Goal: Book appointment/travel/reservation

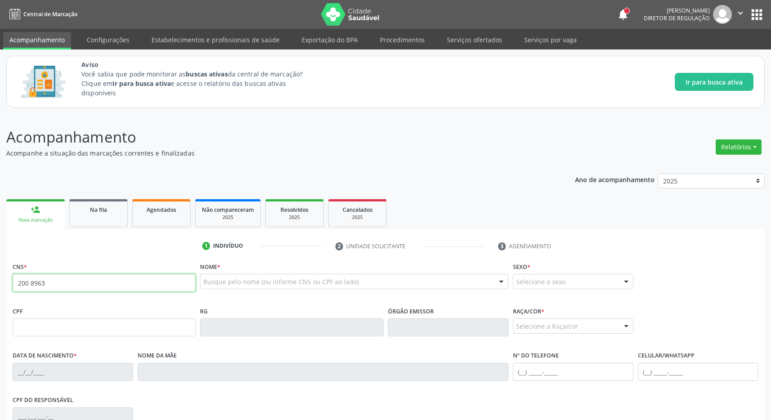
click at [88, 286] on input "200 8963" at bounding box center [104, 283] width 183 height 18
type input "200 8963 4254 0018"
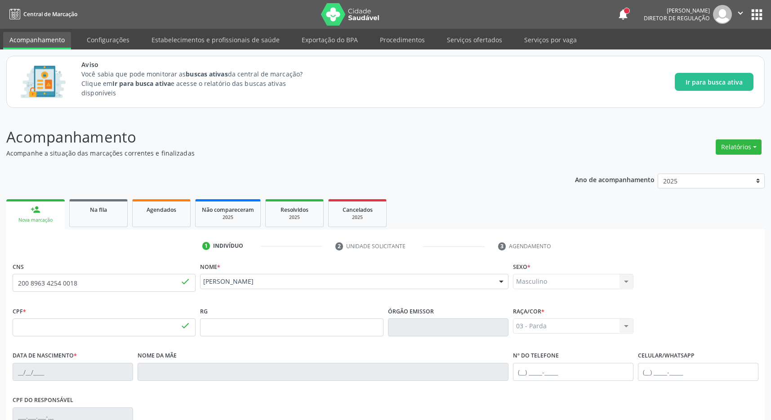
type input "681.798.204-91"
type input "[DATE]"
type input "[PERSON_NAME]"
type input "[PHONE_NUMBER]"
type input "S/N"
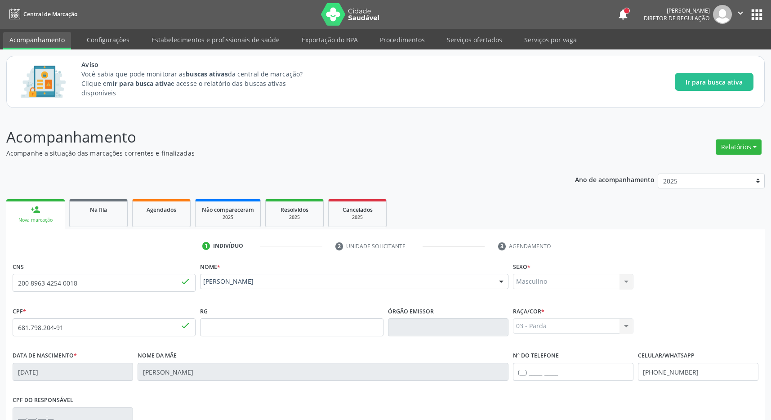
scroll to position [133, 0]
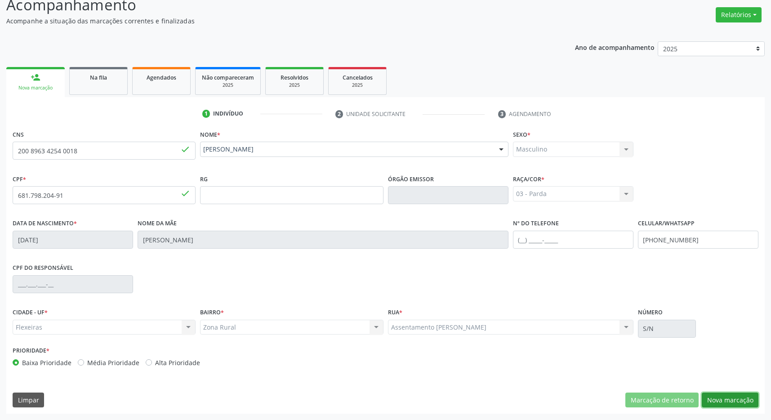
click at [726, 396] on button "Nova marcação" at bounding box center [730, 400] width 57 height 15
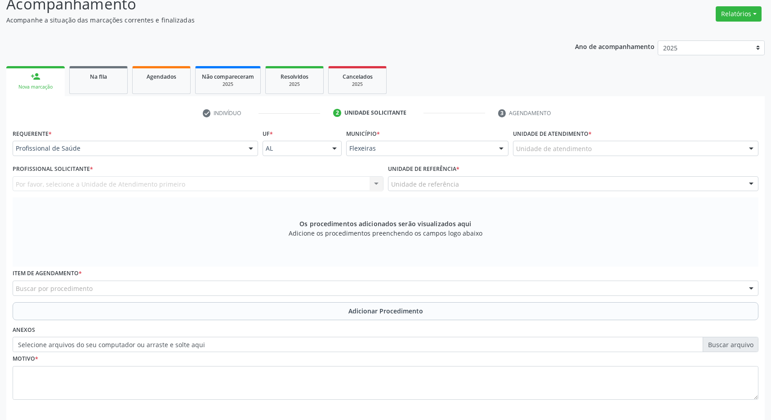
scroll to position [173, 0]
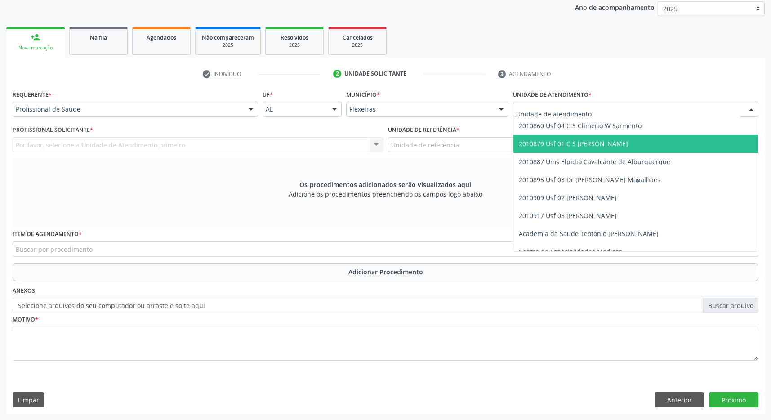
click at [597, 146] on span "2010879 Usf 01 C S [PERSON_NAME]" at bounding box center [573, 143] width 109 height 9
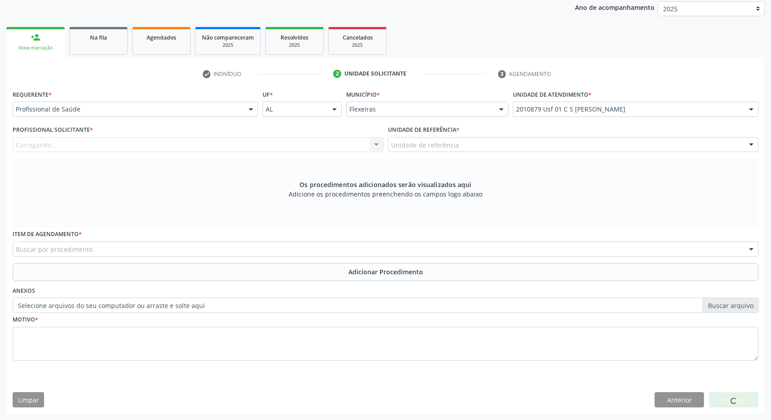
click at [597, 145] on div "Unidade de referência" at bounding box center [573, 144] width 371 height 15
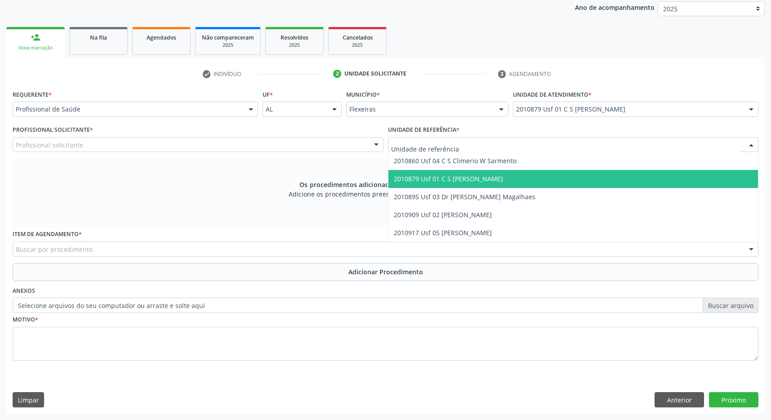
click at [585, 175] on span "2010879 Usf 01 C S [PERSON_NAME]" at bounding box center [574, 179] width 370 height 18
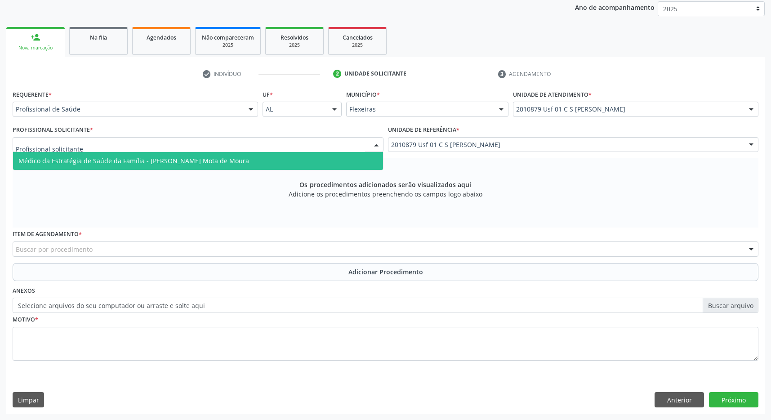
click at [275, 142] on div at bounding box center [198, 144] width 371 height 15
click at [220, 161] on span "Médico da Estratégia de Saúde da Família - [PERSON_NAME] Mota de Moura" at bounding box center [133, 161] width 231 height 9
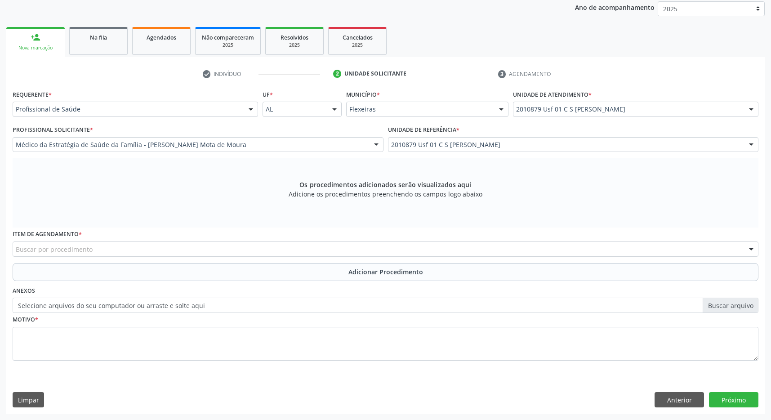
click at [198, 253] on div "Buscar por procedimento" at bounding box center [386, 249] width 746 height 15
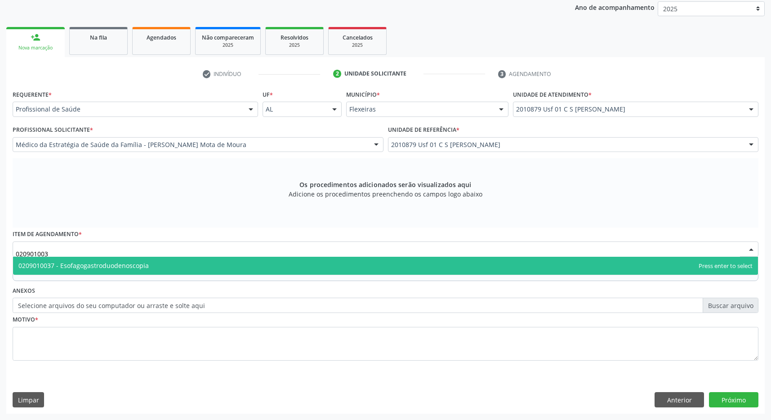
type input "0209010037"
click at [189, 261] on span "0209010037 - Esofagogastroduodenoscopia" at bounding box center [385, 266] width 745 height 18
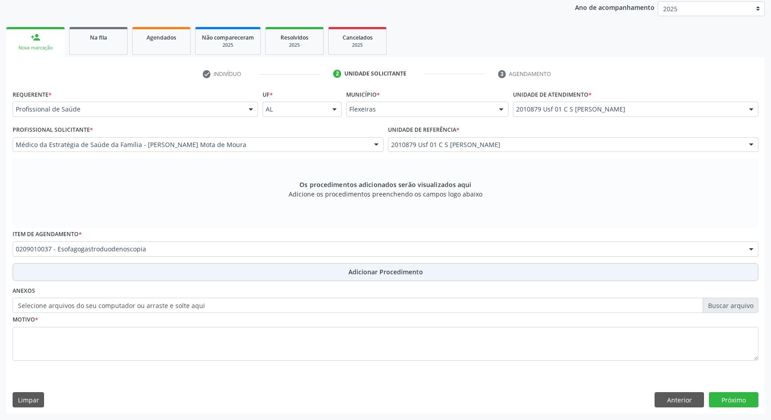
click at [367, 276] on span "Adicionar Procedimento" at bounding box center [386, 271] width 75 height 9
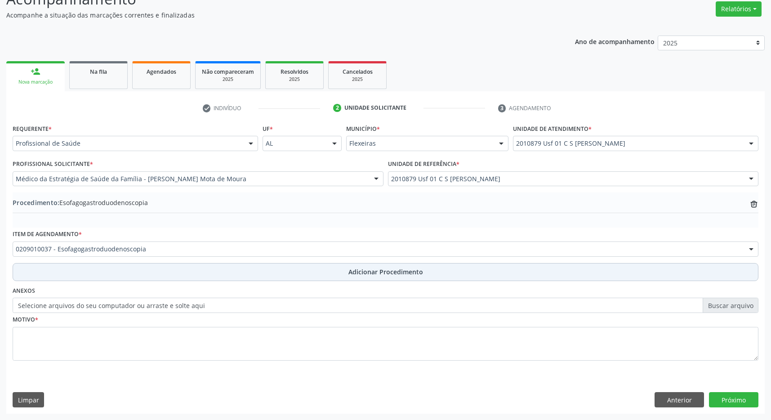
scroll to position [139, 0]
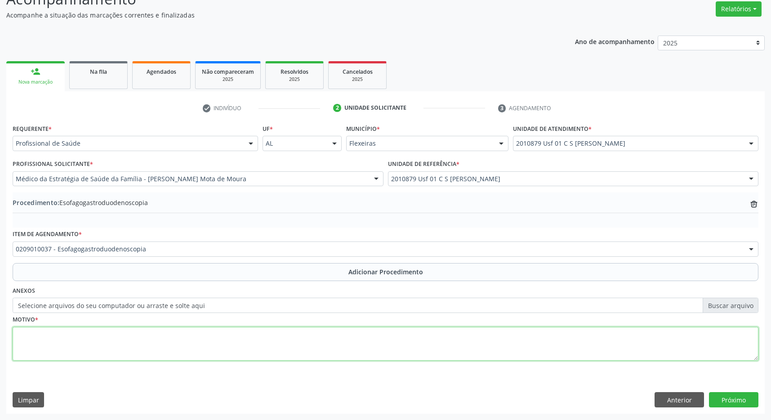
click at [273, 348] on textarea at bounding box center [386, 344] width 746 height 34
type textarea "GASTRISTE"
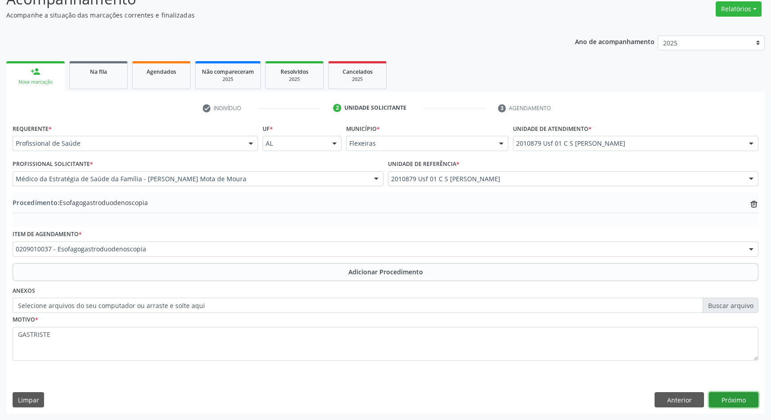
click at [733, 398] on button "Próximo" at bounding box center [733, 399] width 49 height 15
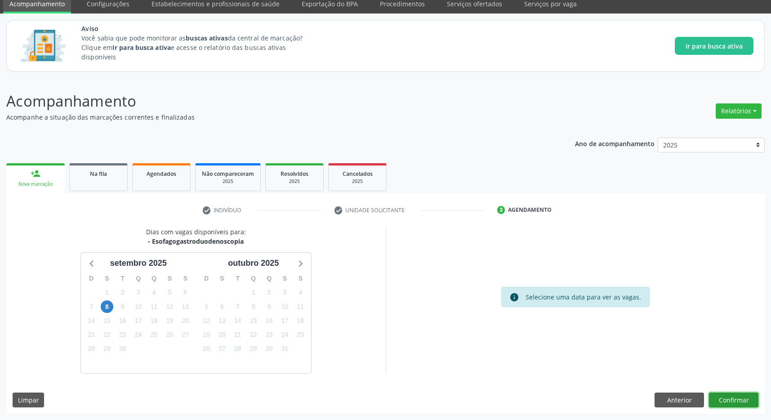
click at [730, 403] on button "Confirmar" at bounding box center [733, 400] width 49 height 15
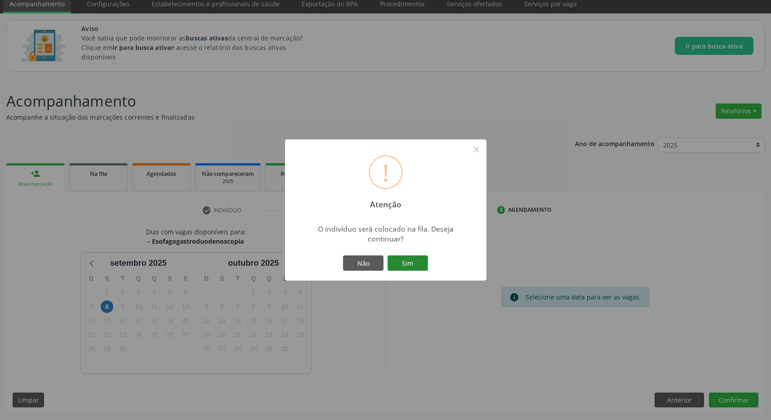
click at [422, 265] on button "Sim" at bounding box center [408, 263] width 40 height 15
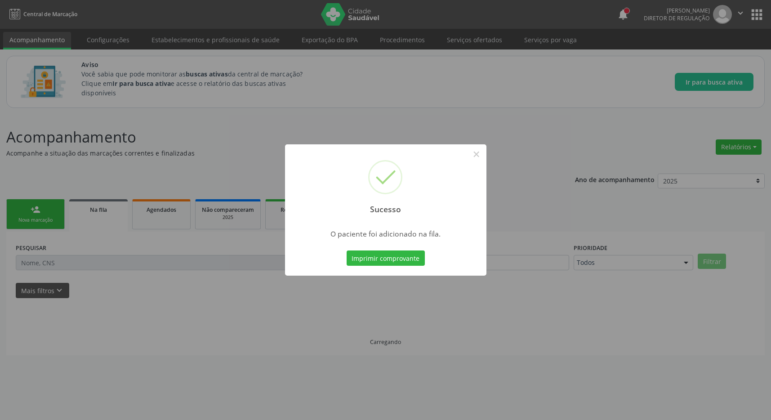
scroll to position [0, 0]
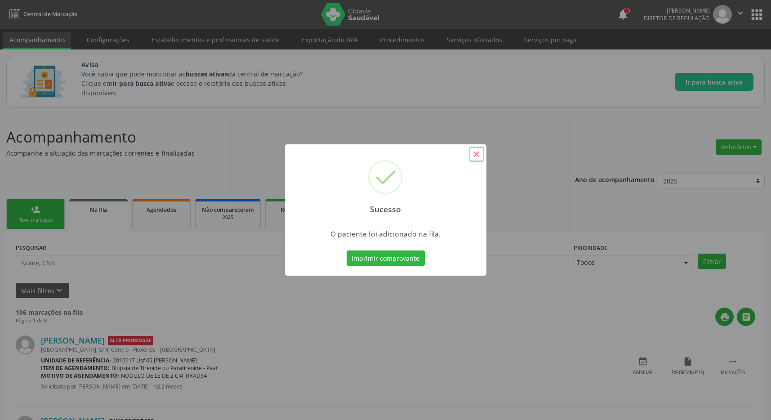
click at [479, 157] on button "×" at bounding box center [476, 154] width 15 height 15
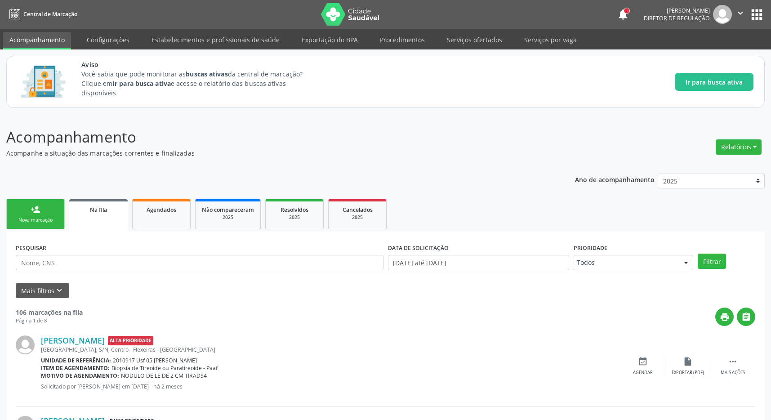
click at [763, 13] on button "apps" at bounding box center [757, 15] width 16 height 16
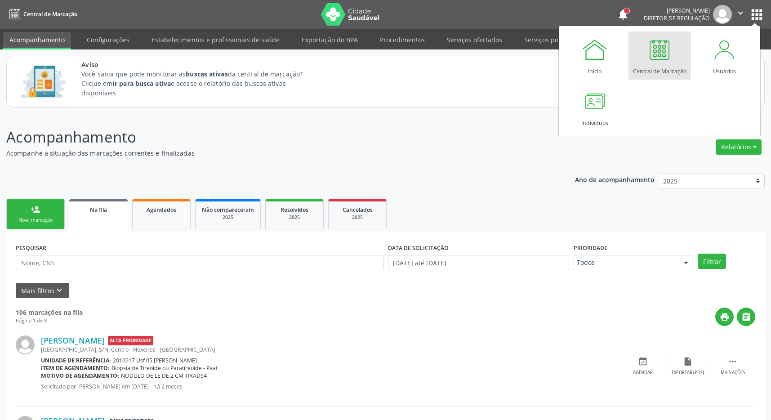
click at [659, 58] on div at bounding box center [659, 49] width 27 height 27
